Goal: Task Accomplishment & Management: Manage account settings

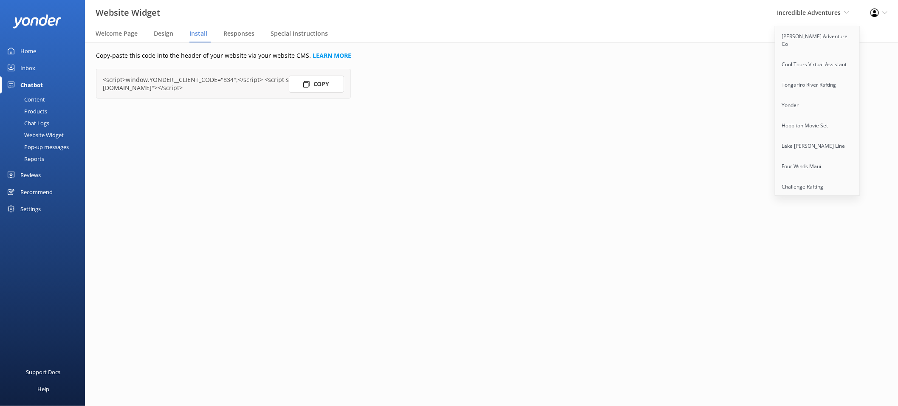
click at [833, 15] on span "Incredible Adventures" at bounding box center [809, 12] width 64 height 8
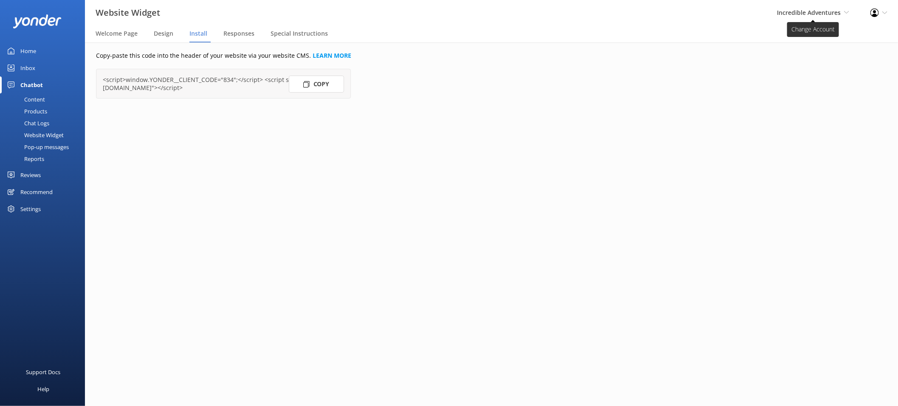
click at [833, 15] on span "Incredible Adventures" at bounding box center [809, 12] width 64 height 8
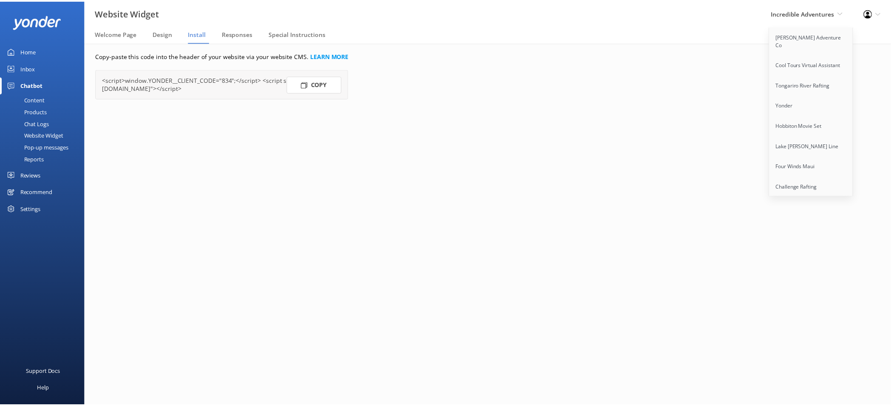
scroll to position [850, 0]
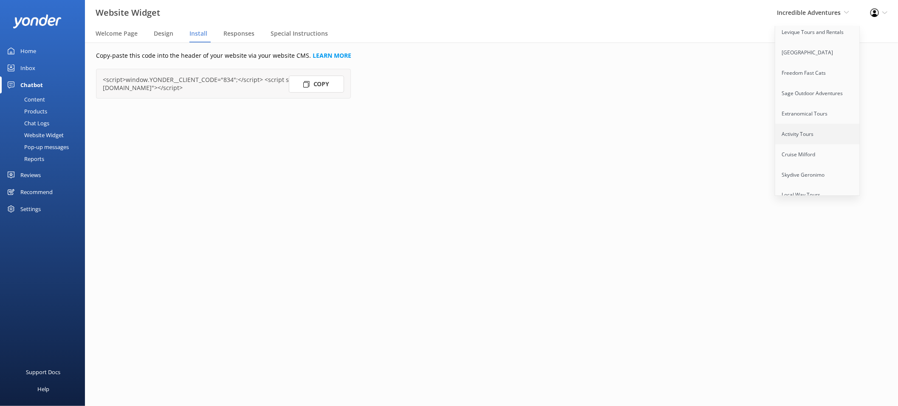
click at [798, 124] on link "Activity Tours" at bounding box center [817, 134] width 85 height 20
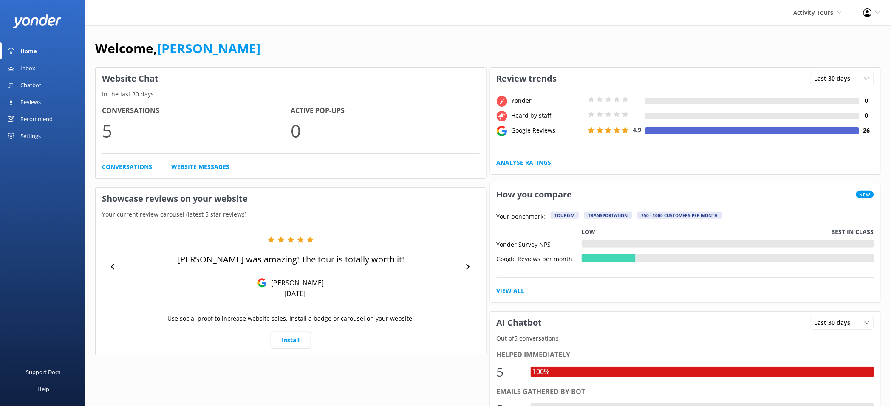
click at [30, 103] on div "Reviews" at bounding box center [30, 101] width 20 height 17
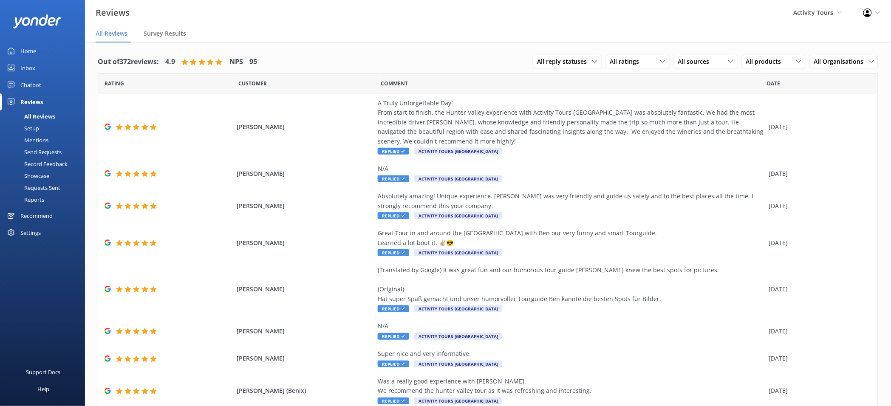
click at [36, 128] on div "Setup" at bounding box center [22, 128] width 34 height 12
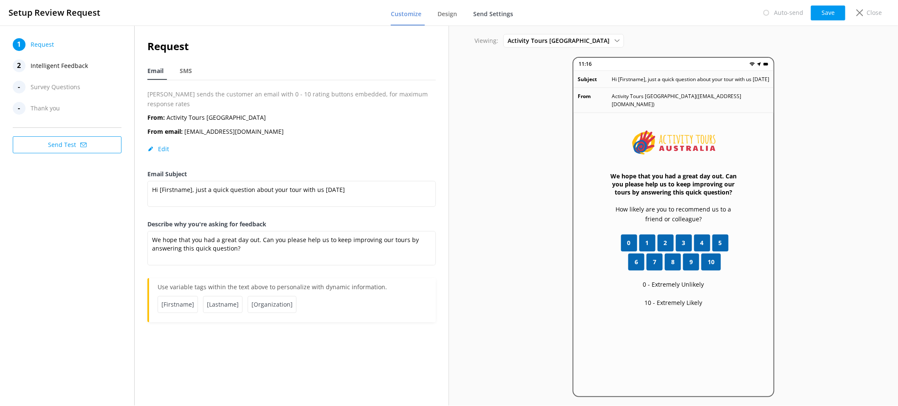
click at [494, 16] on span "Send Settings" at bounding box center [493, 14] width 40 height 8
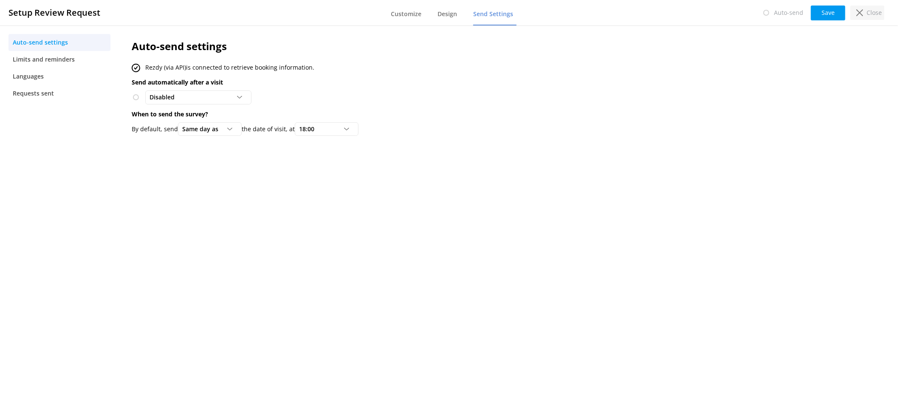
click at [858, 13] on icon at bounding box center [859, 12] width 7 height 7
